Goal: Transaction & Acquisition: Purchase product/service

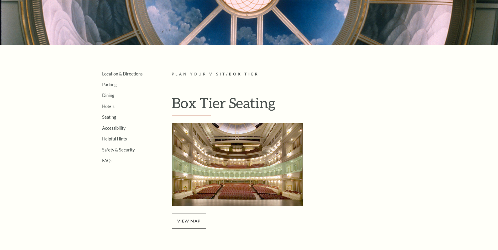
scroll to position [131, 0]
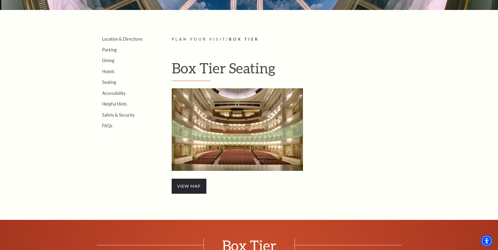
click at [192, 185] on span "view map" at bounding box center [189, 186] width 35 height 15
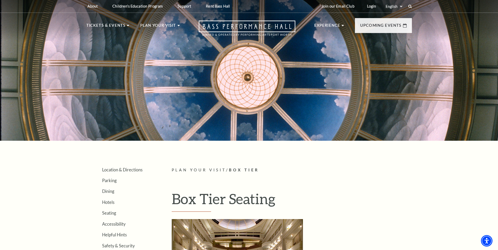
scroll to position [0, 0]
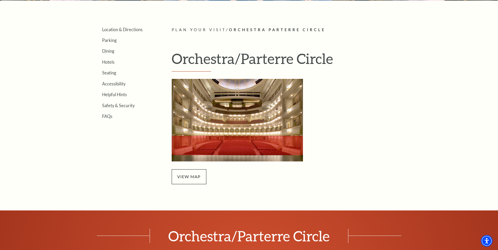
scroll to position [157, 0]
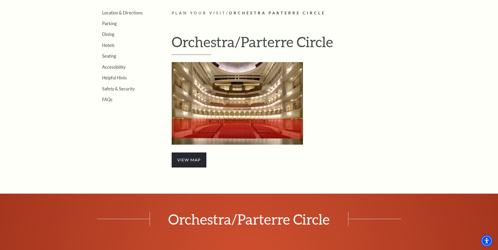
click at [186, 160] on span "view map" at bounding box center [189, 160] width 35 height 15
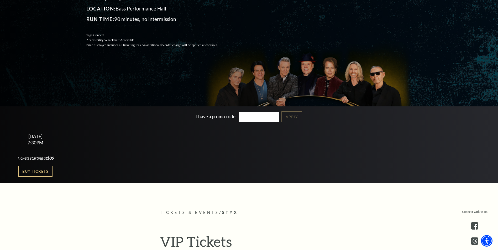
scroll to position [105, 0]
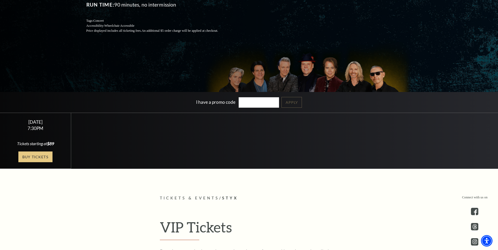
click at [41, 157] on link "Buy Tickets" at bounding box center [35, 157] width 34 height 11
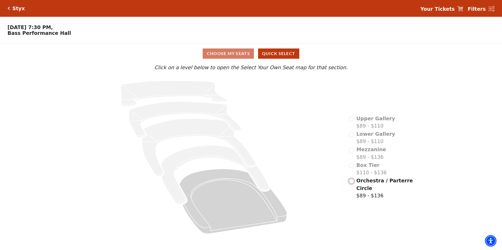
click at [351, 183] on input "Orchestra / Parterre Circle$89 - $136\a" at bounding box center [351, 181] width 5 height 5
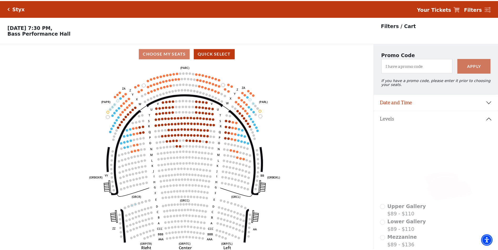
scroll to position [24, 0]
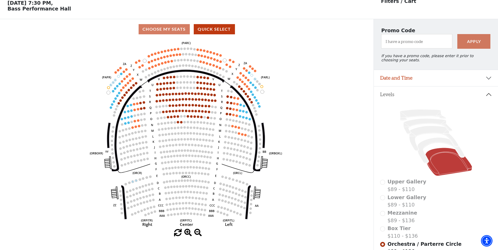
click at [175, 33] on div "Choose My Seats Quick Select" at bounding box center [186, 29] width 373 height 10
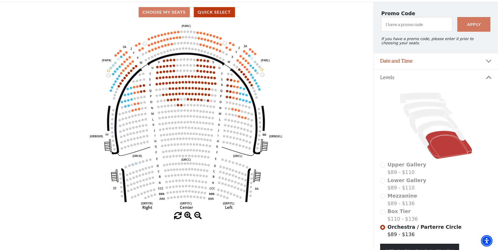
scroll to position [13, 0]
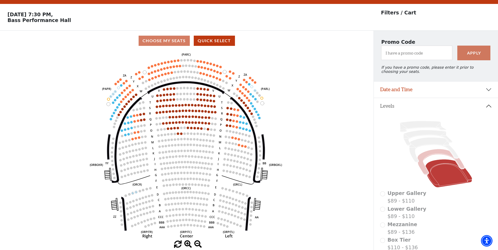
click at [430, 159] on icon at bounding box center [440, 162] width 47 height 26
click at [428, 146] on icon at bounding box center [433, 150] width 49 height 25
click at [423, 136] on icon at bounding box center [427, 137] width 49 height 15
click at [420, 128] on icon at bounding box center [423, 126] width 46 height 11
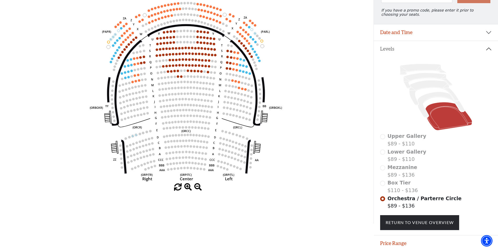
scroll to position [92, 0]
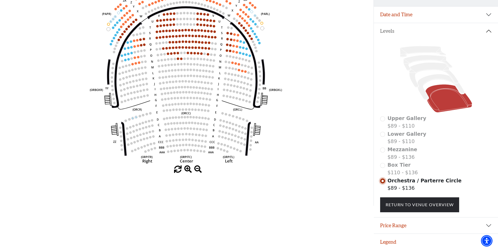
click at [382, 180] on input "Orchestra / Parterre Circle$89 - $136\a" at bounding box center [382, 181] width 5 height 5
click at [446, 202] on link "Return To Venue Overview" at bounding box center [419, 205] width 79 height 15
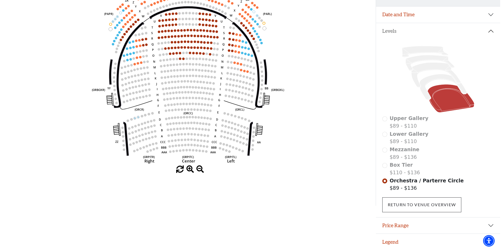
scroll to position [0, 0]
